Goal: Navigation & Orientation: Understand site structure

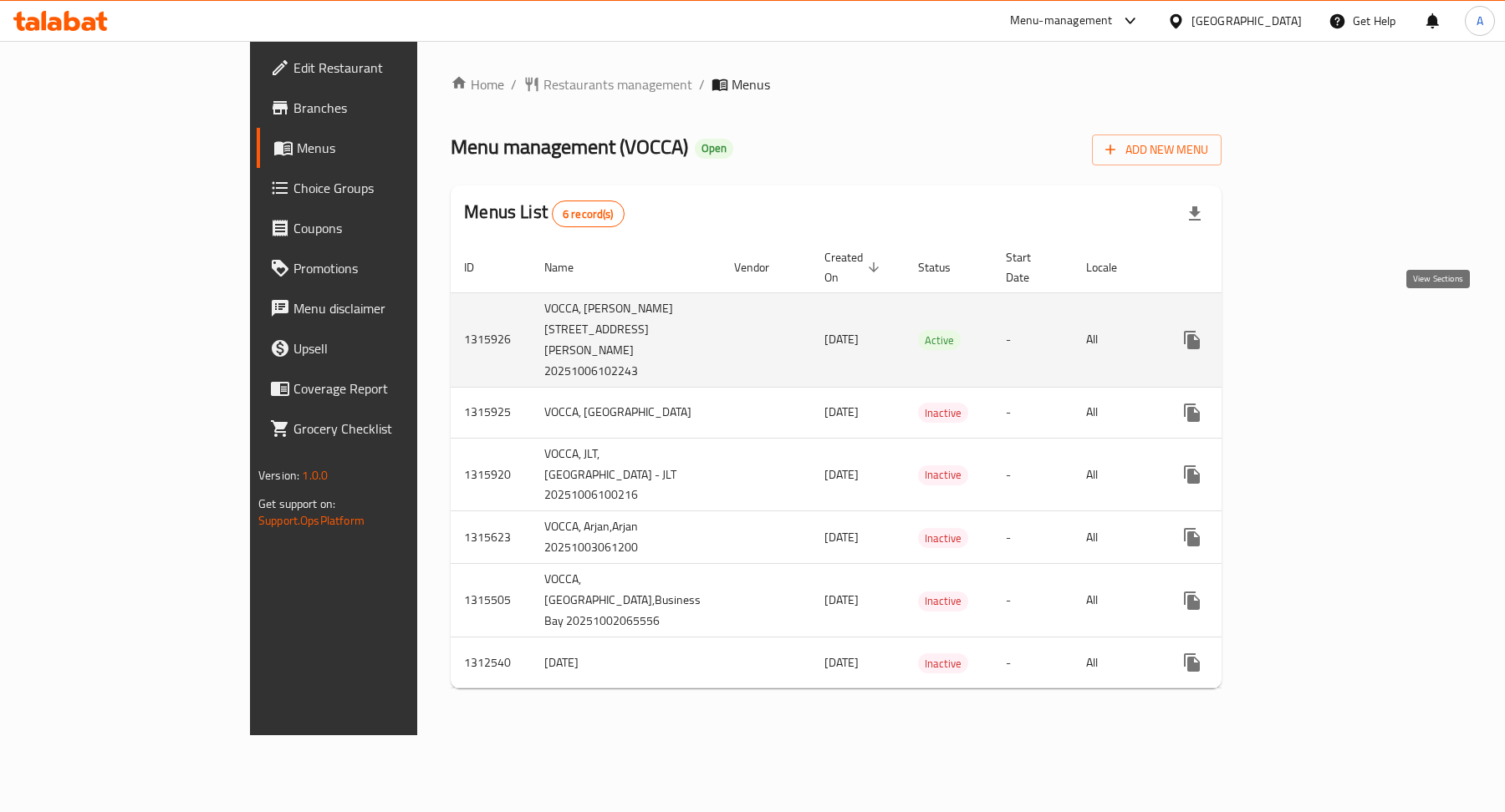
click at [1322, 330] on icon "enhanced table" at bounding box center [1313, 339] width 20 height 20
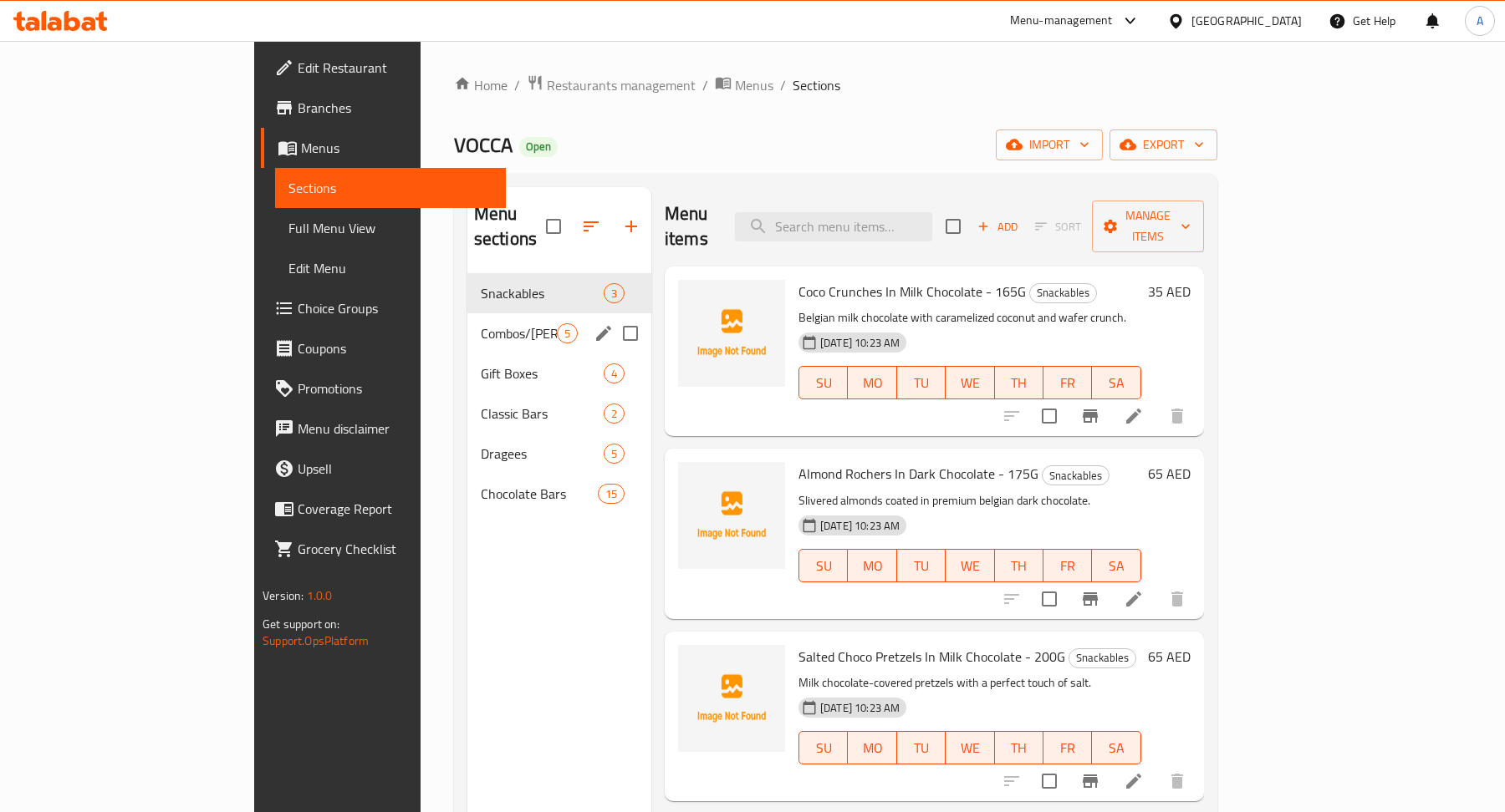
click at [481, 324] on span "Combos/[PERSON_NAME]" at bounding box center [519, 333] width 76 height 20
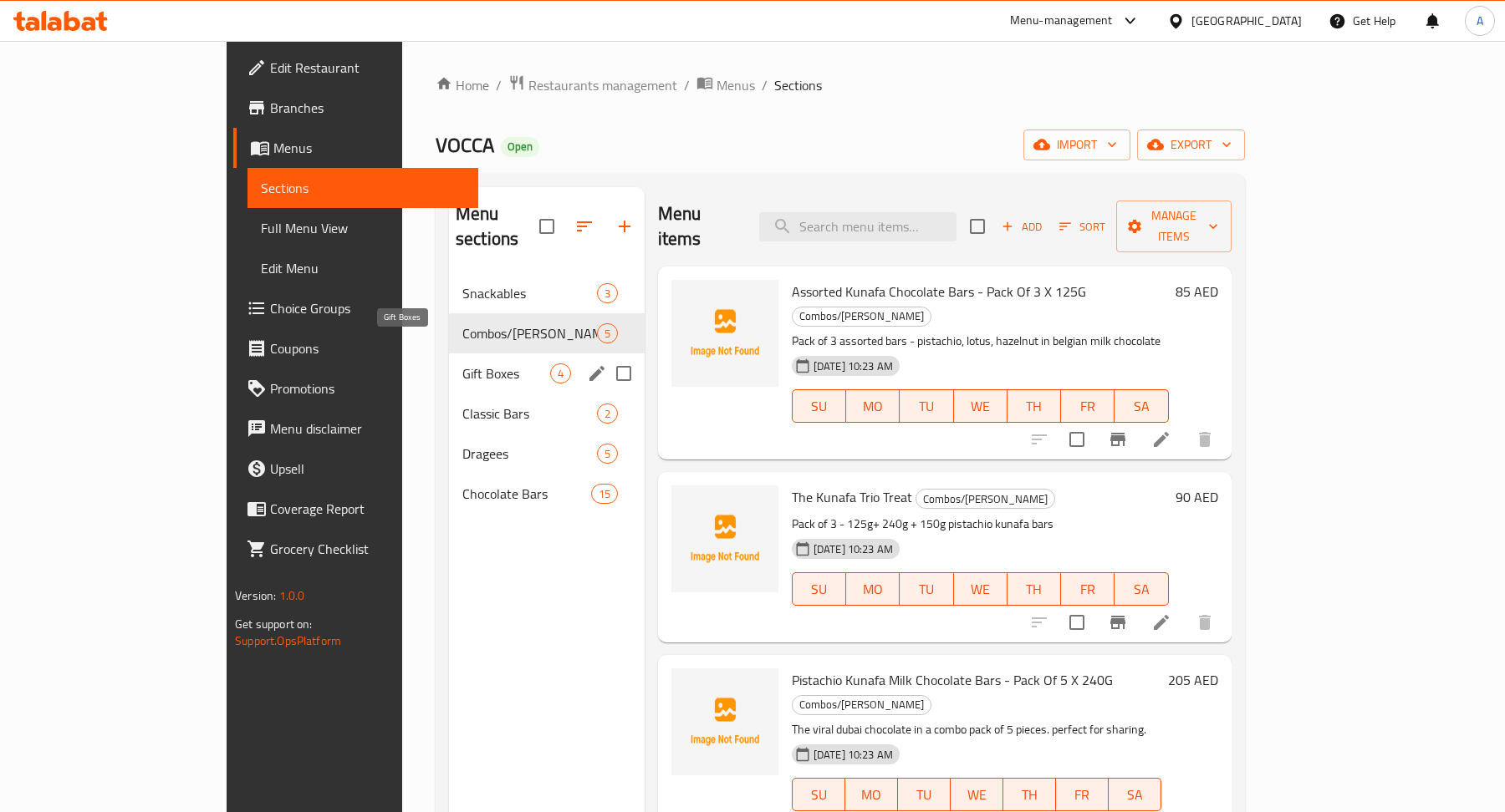
click at [462, 363] on span "Gift Boxes" at bounding box center [506, 373] width 88 height 20
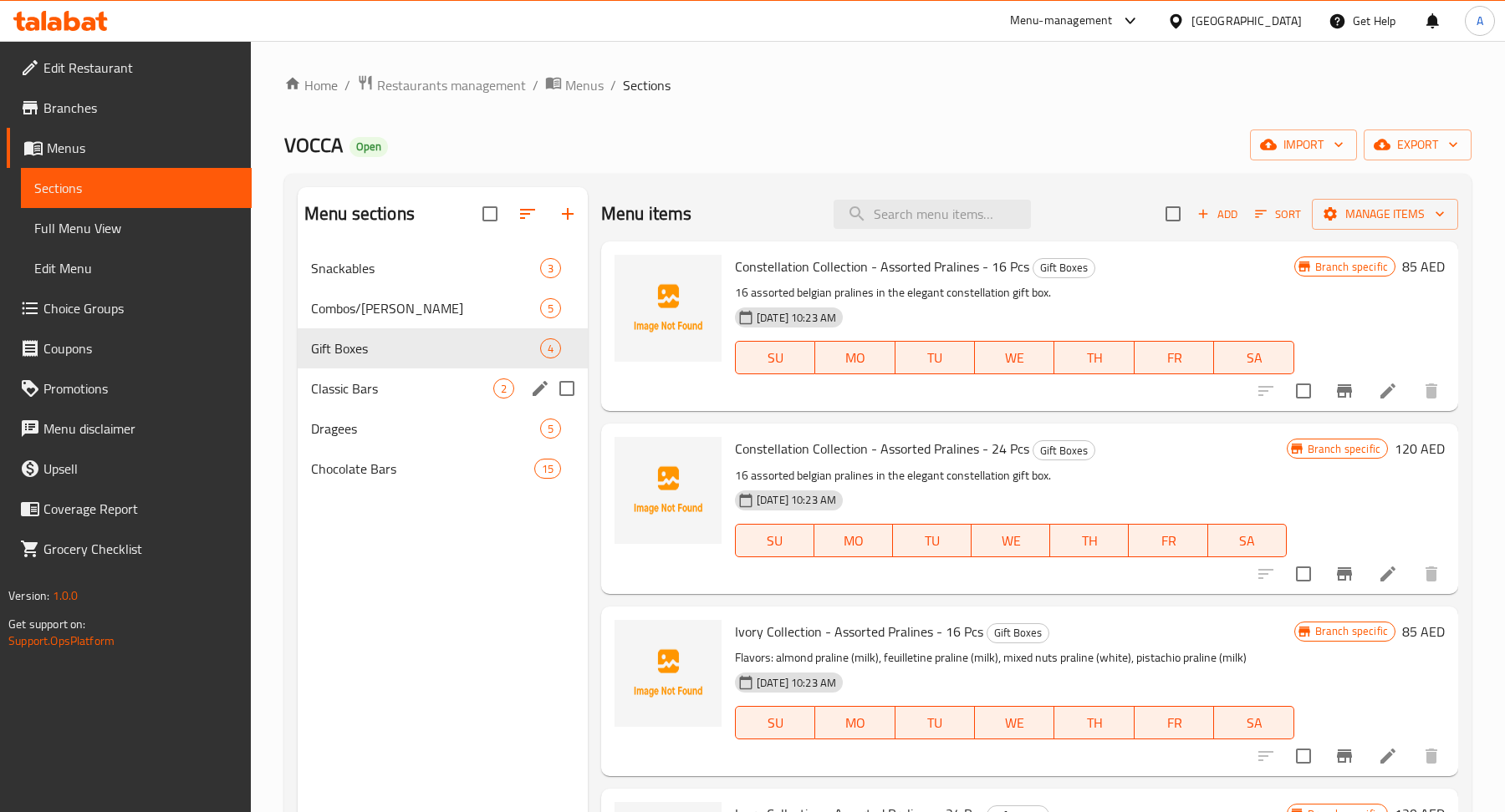
click at [432, 376] on div "Classic Bars 2" at bounding box center [442, 388] width 290 height 40
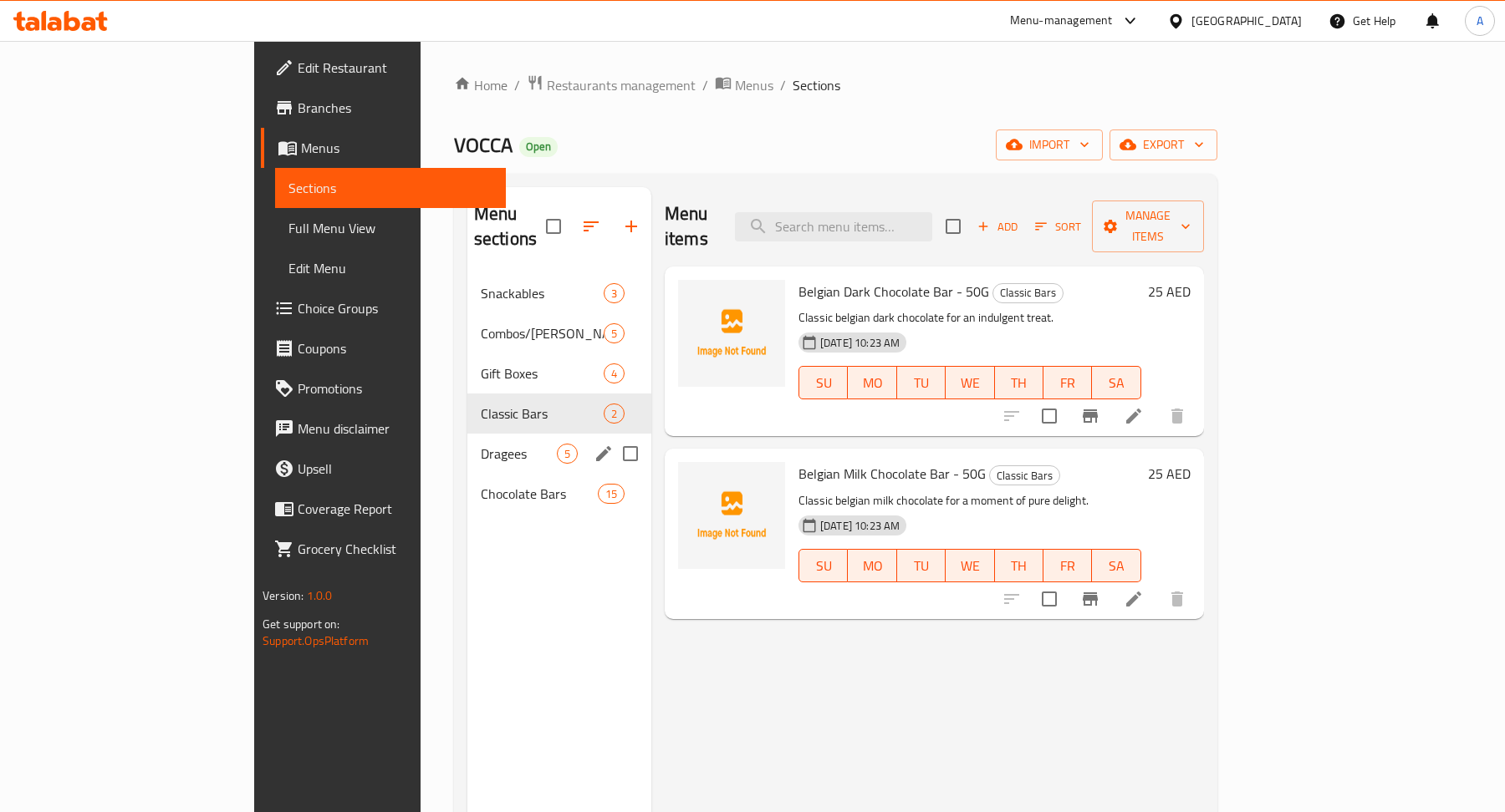
click at [468, 434] on div "Dragees 5" at bounding box center [559, 453] width 184 height 40
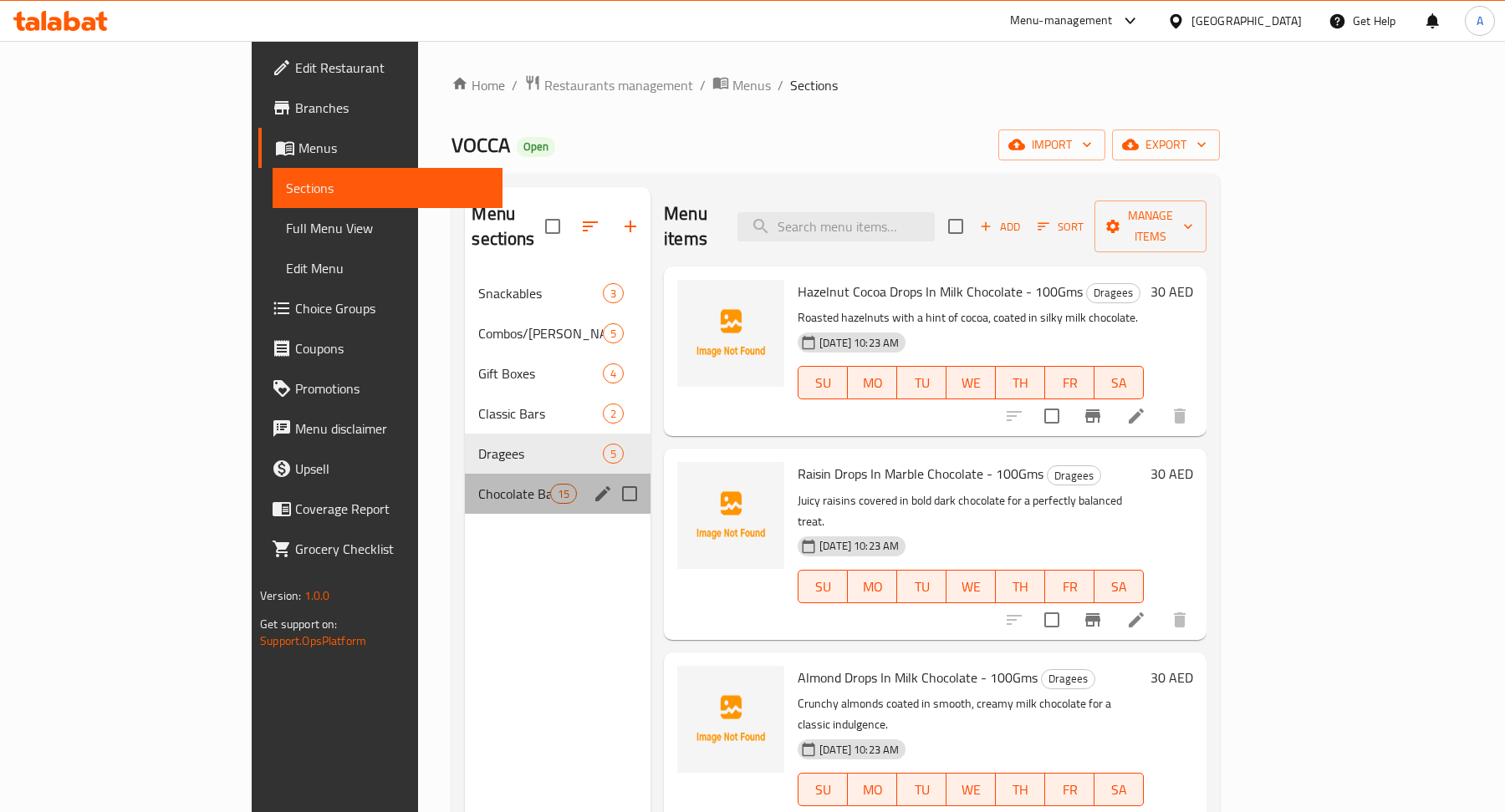
click at [465, 473] on div "Chocolate Bars 15" at bounding box center [558, 493] width 185 height 40
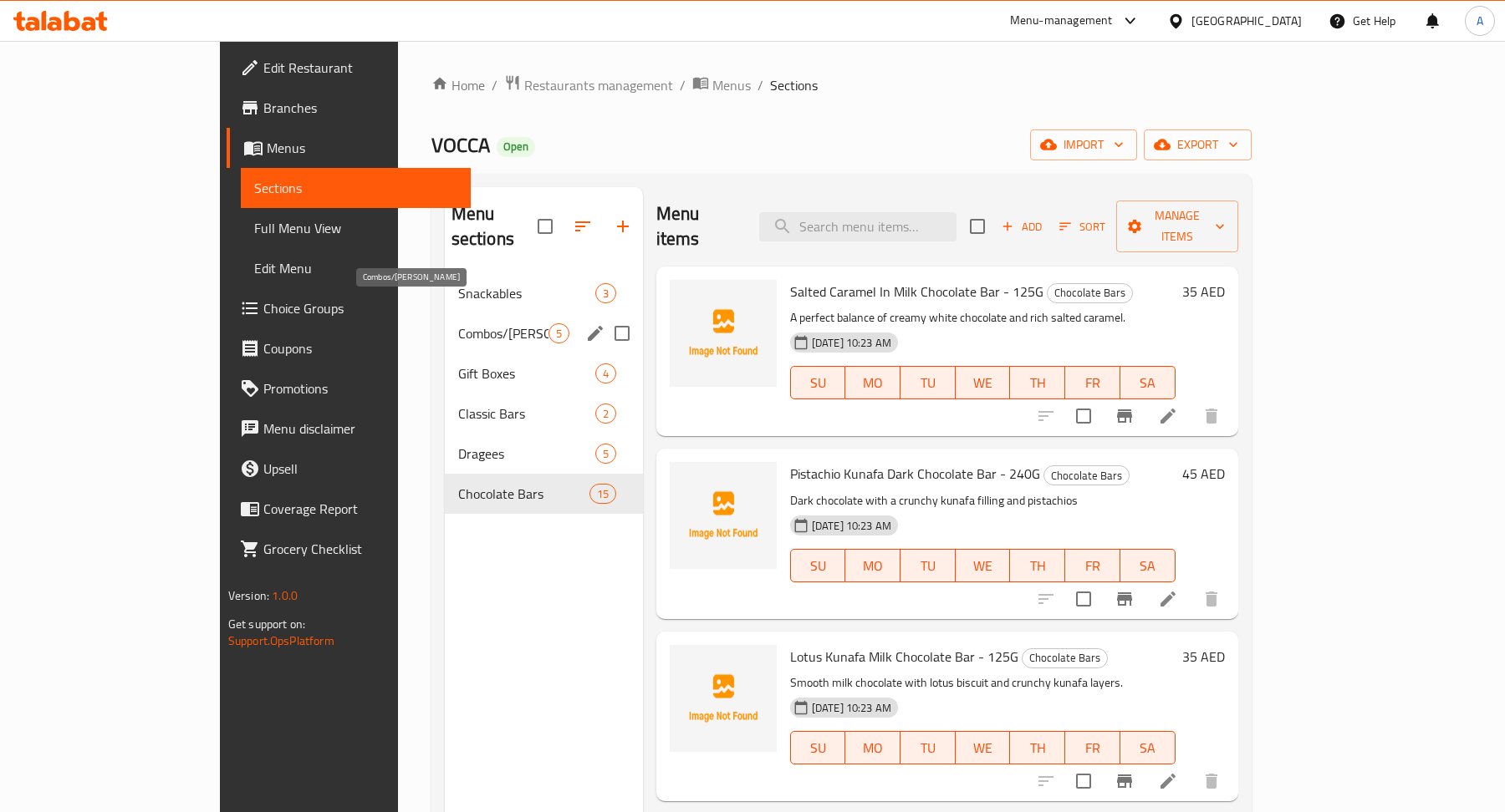
click at [458, 324] on span "Combos/[PERSON_NAME]" at bounding box center [503, 333] width 90 height 20
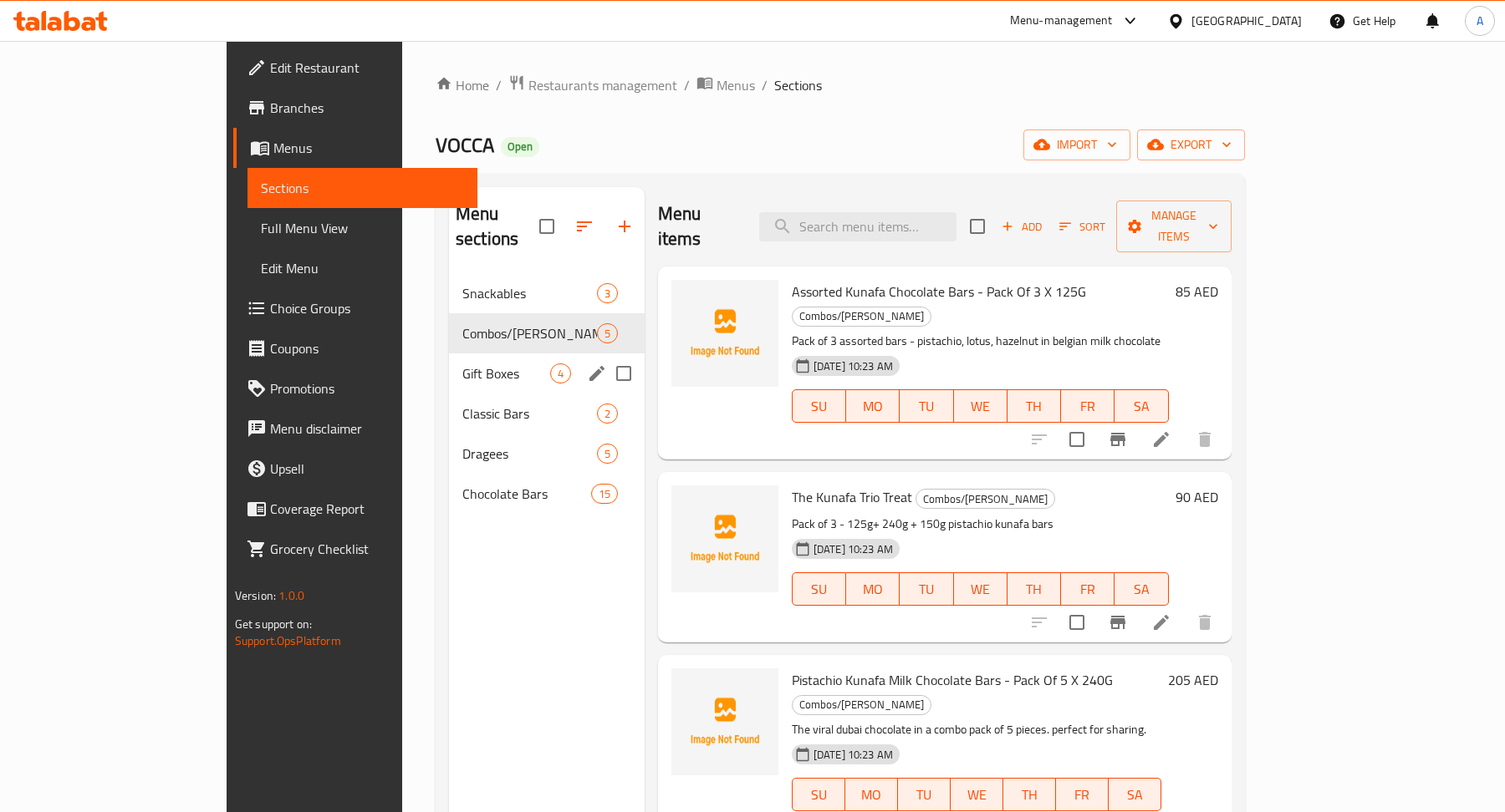
click at [449, 358] on div "Gift Boxes 4" at bounding box center [547, 373] width 196 height 40
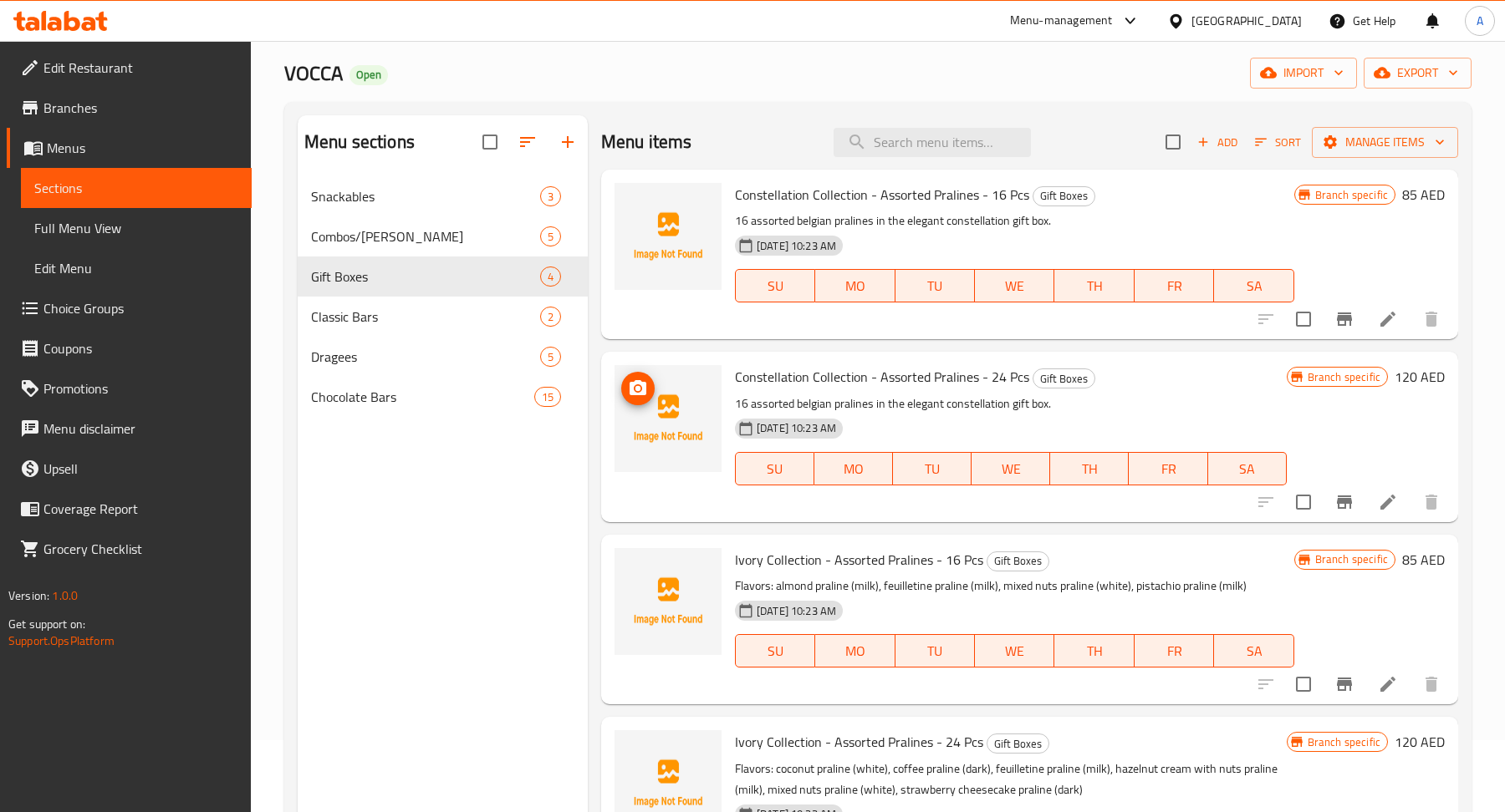
scroll to position [59, 0]
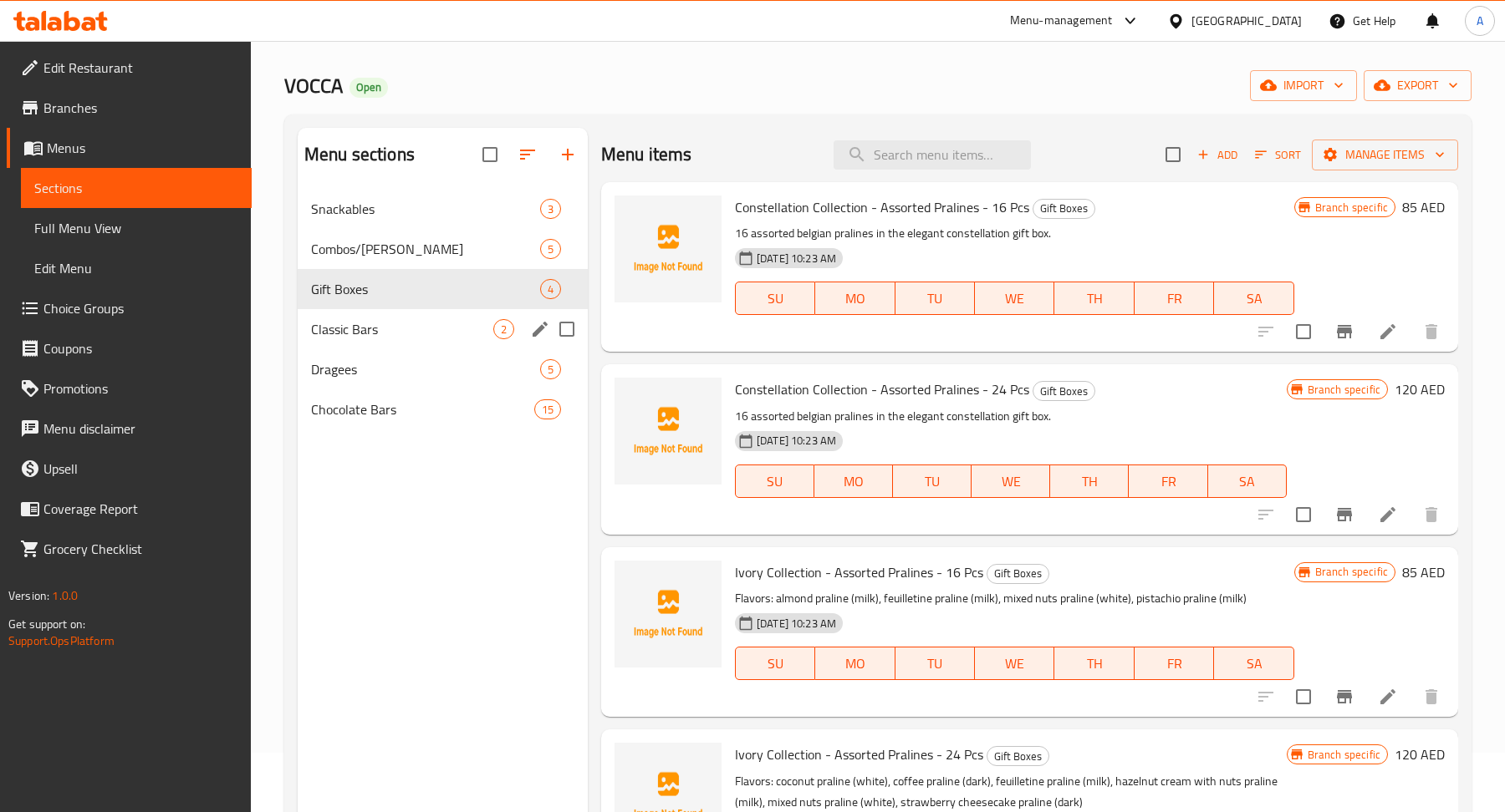
click at [454, 328] on span "Classic Bars" at bounding box center [402, 329] width 183 height 20
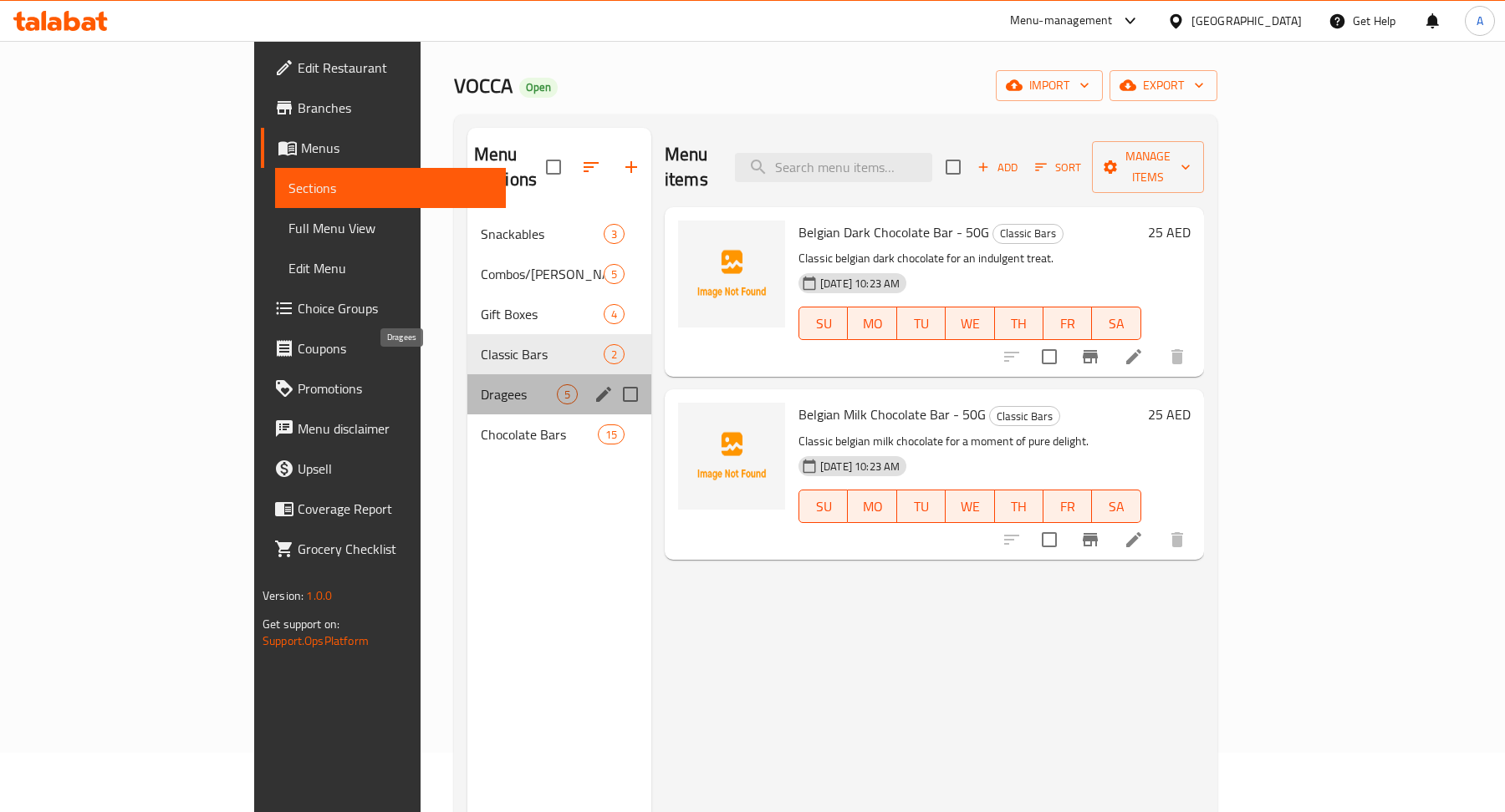
click at [481, 384] on span "Dragees" at bounding box center [519, 394] width 76 height 20
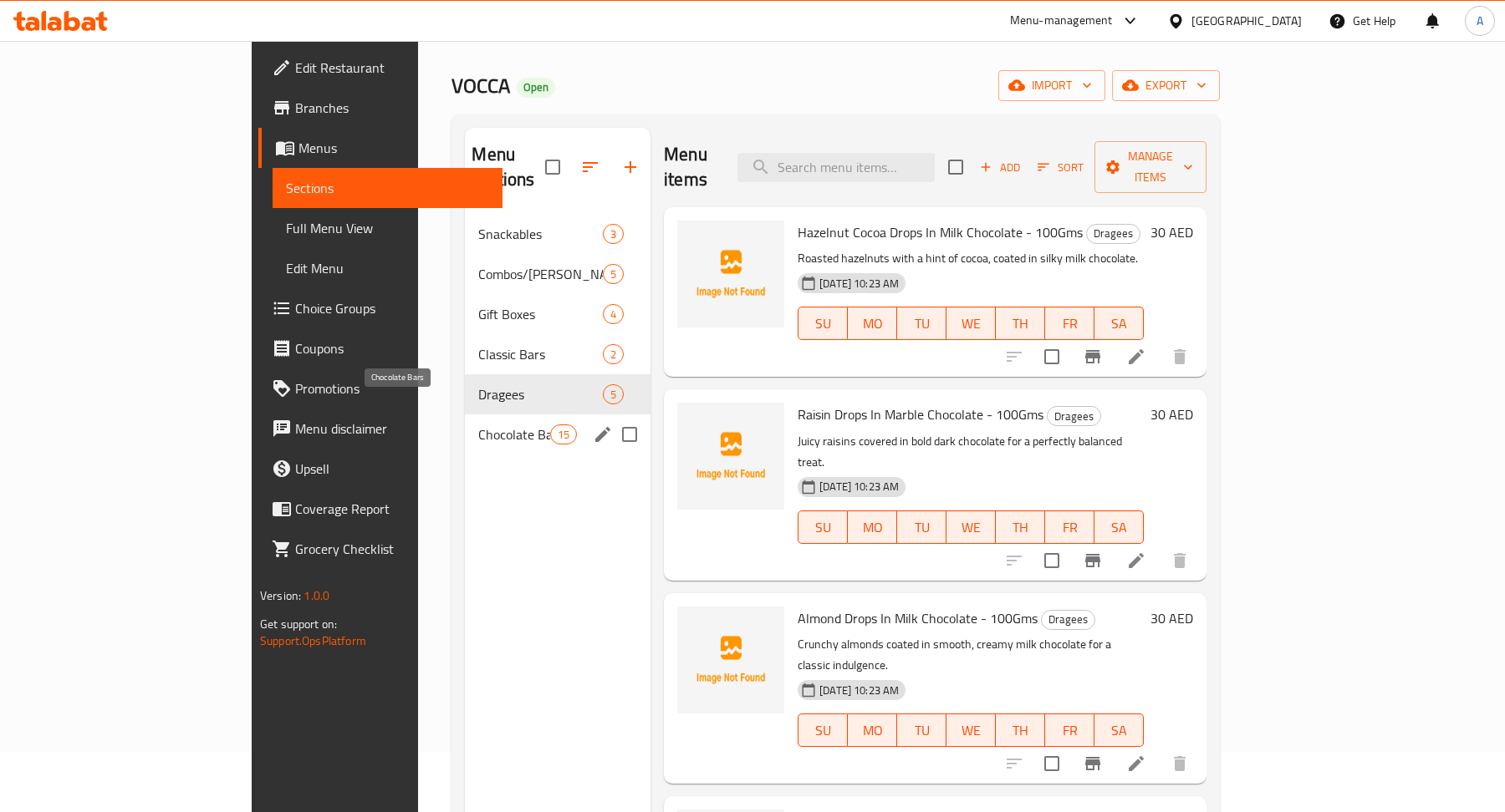
click at [478, 424] on span "Chocolate Bars" at bounding box center [513, 434] width 71 height 20
